Goal: Task Accomplishment & Management: Manage account settings

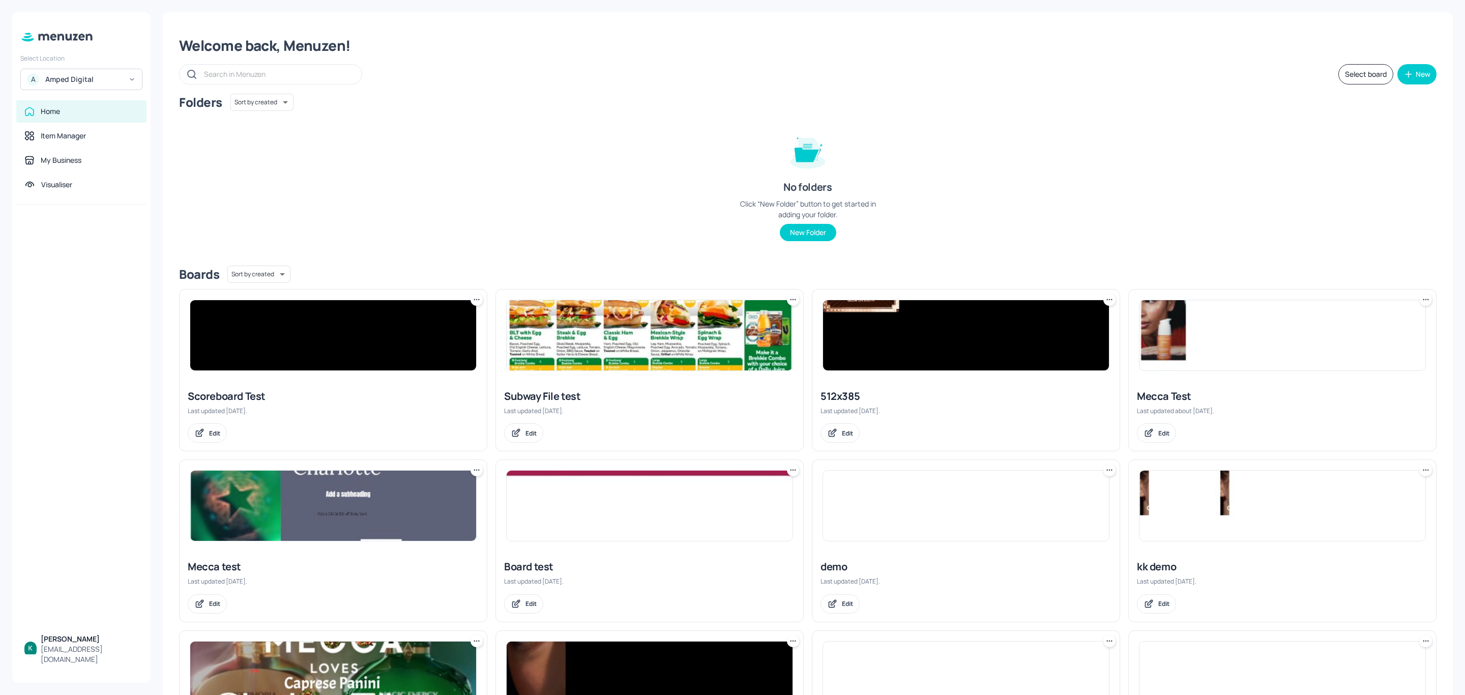
click at [96, 76] on div "Amped Digital" at bounding box center [83, 79] width 77 height 10
click at [78, 101] on div "Subway AU/[GEOGRAPHIC_DATA]" at bounding box center [90, 105] width 89 height 12
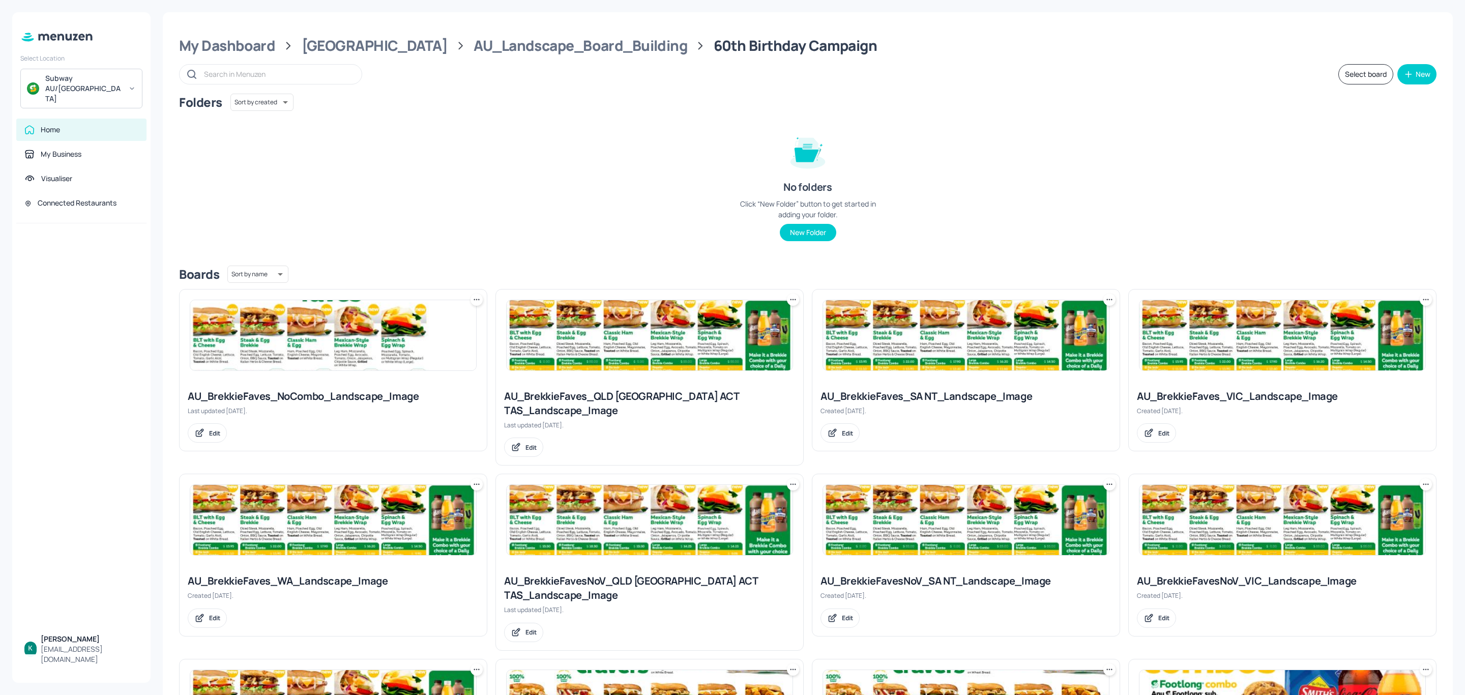
click at [322, 397] on div "AU_BrekkieFaves_NoCombo_Landscape_Image" at bounding box center [333, 396] width 291 height 14
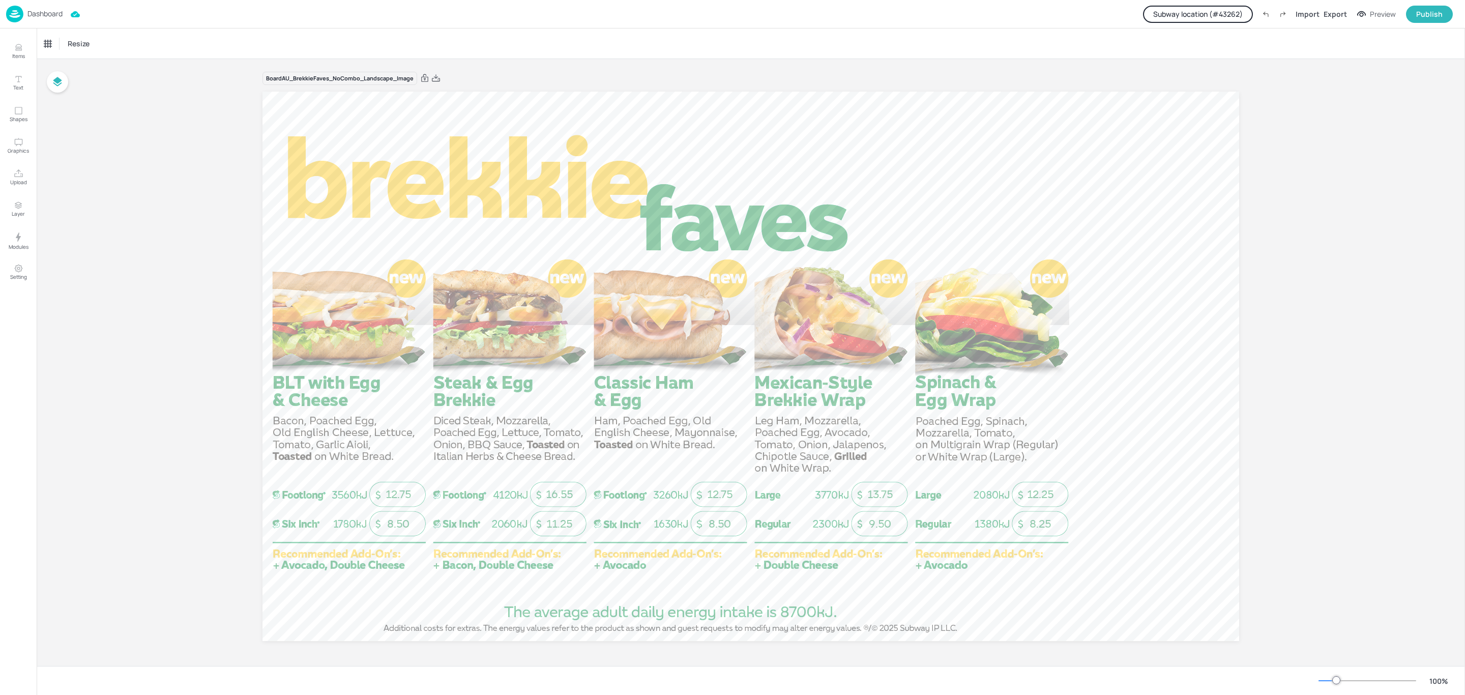
click at [1225, 13] on button "Subway location (# 43262 )" at bounding box center [1198, 14] width 110 height 17
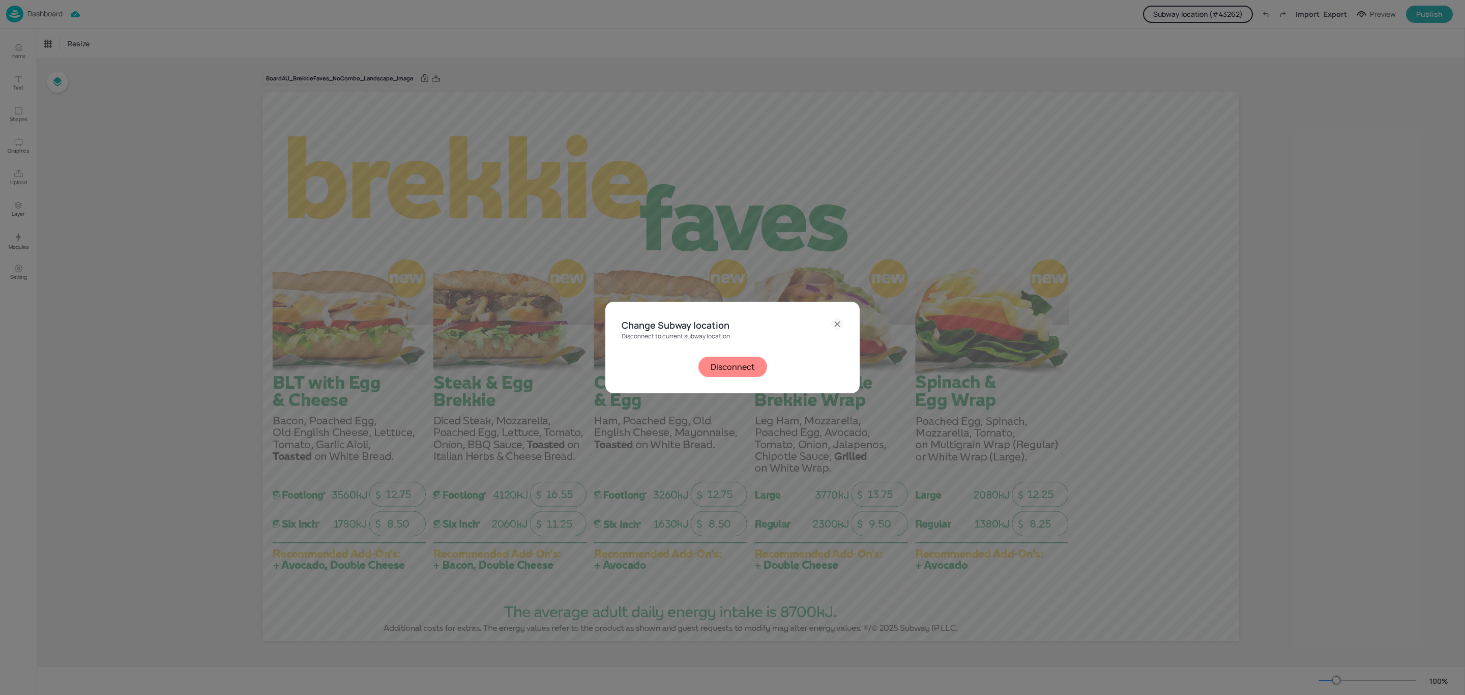
click at [718, 365] on button "Disconnect" at bounding box center [733, 367] width 69 height 20
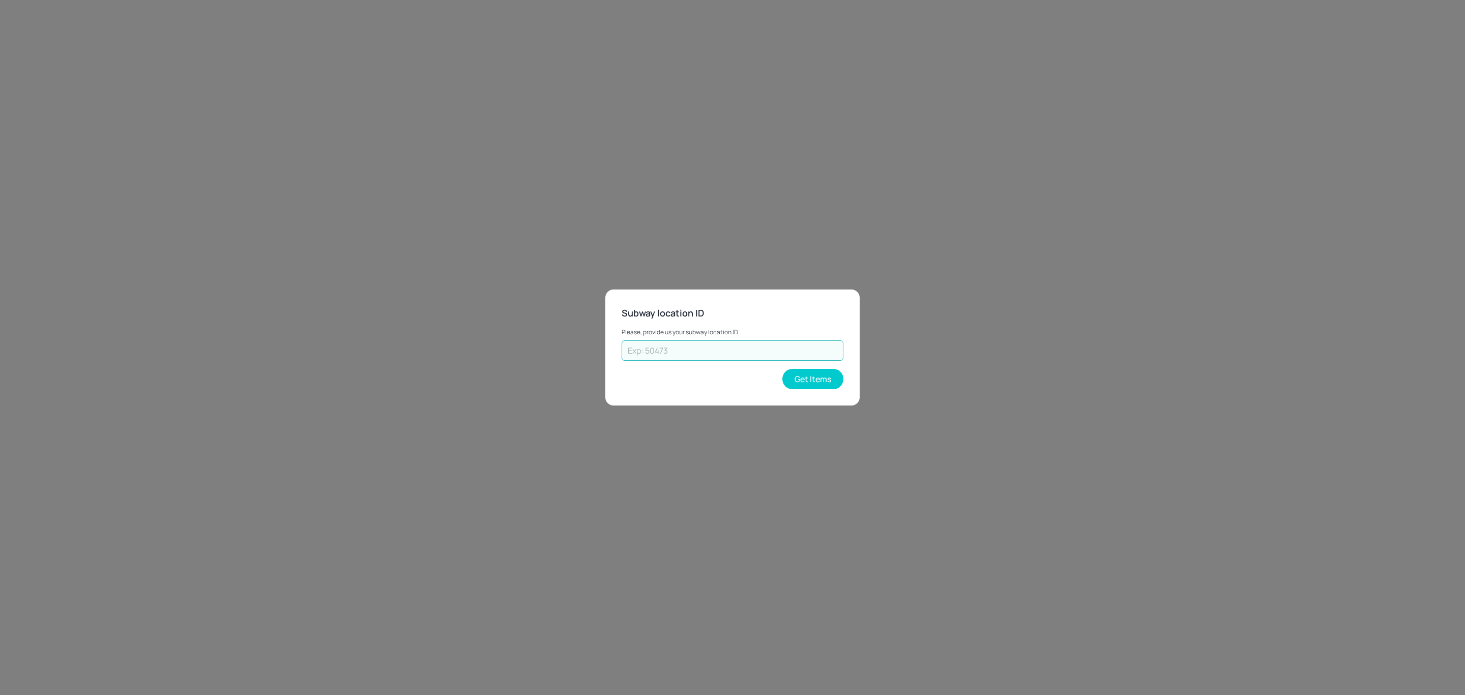
click at [754, 350] on input "text" at bounding box center [733, 350] width 222 height 20
type input "35478"
click at [811, 376] on button "Get Items" at bounding box center [812, 379] width 61 height 20
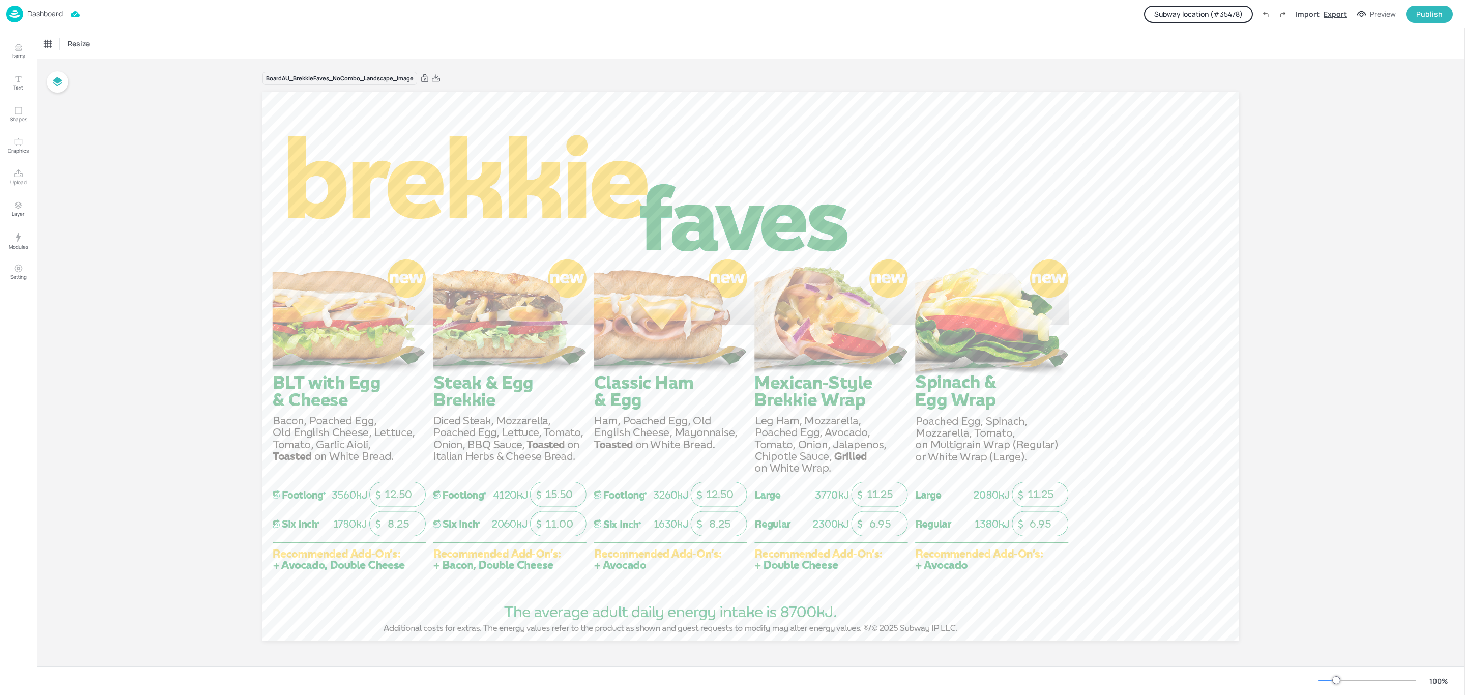
click at [1342, 12] on div "Export" at bounding box center [1335, 14] width 23 height 11
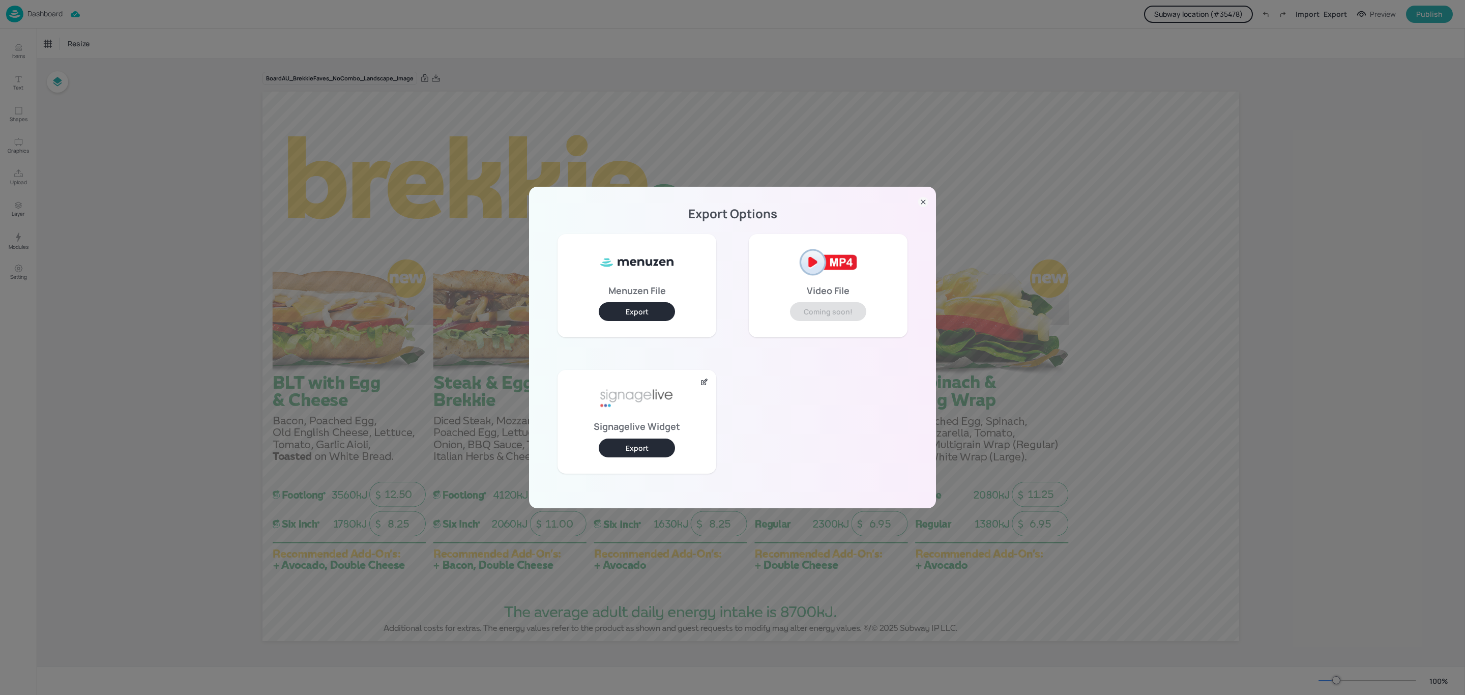
click at [921, 200] on icon at bounding box center [923, 202] width 10 height 10
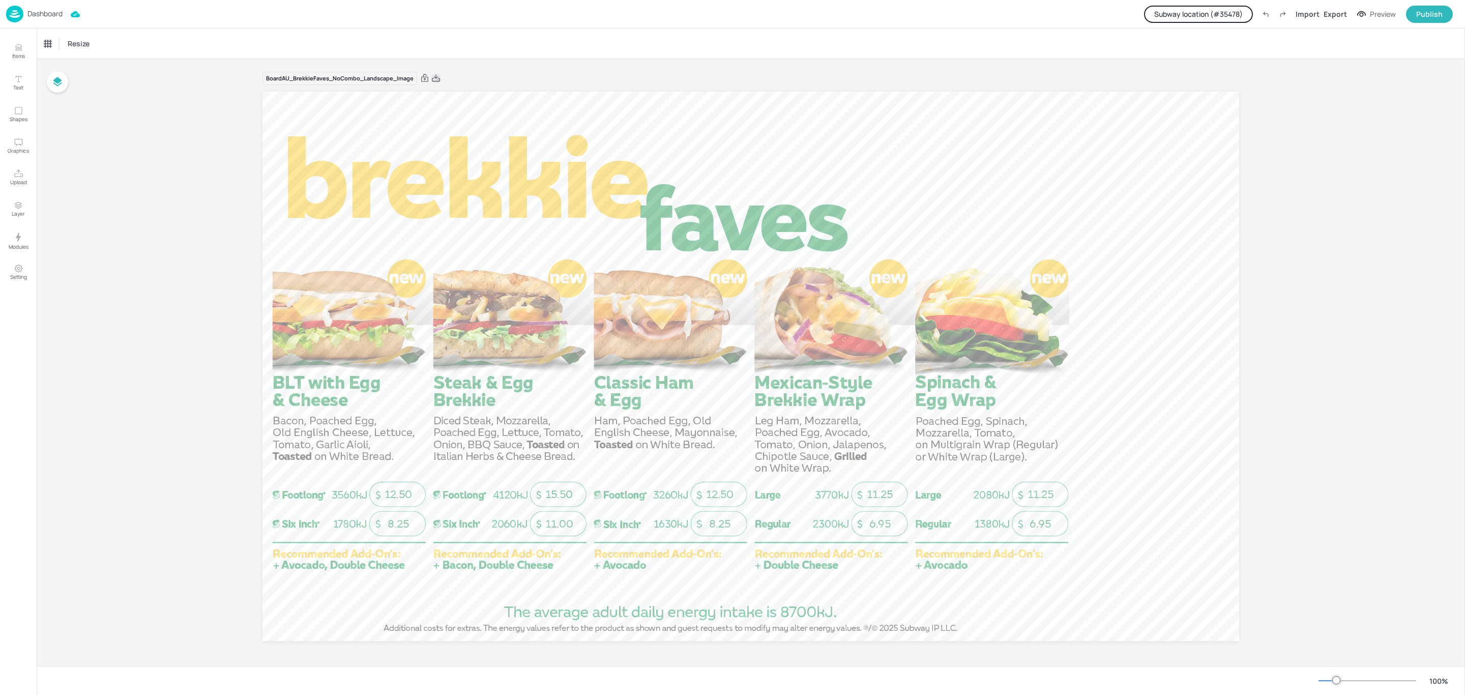
click at [435, 81] on icon at bounding box center [435, 78] width 9 height 10
